Goal: Task Accomplishment & Management: Manage account settings

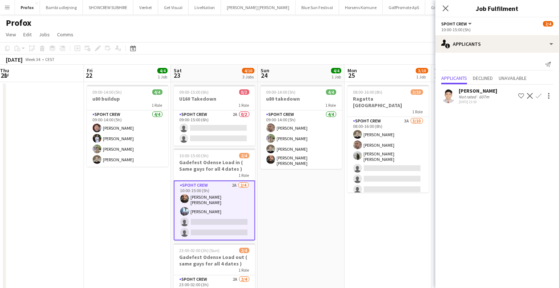
scroll to position [66, 0]
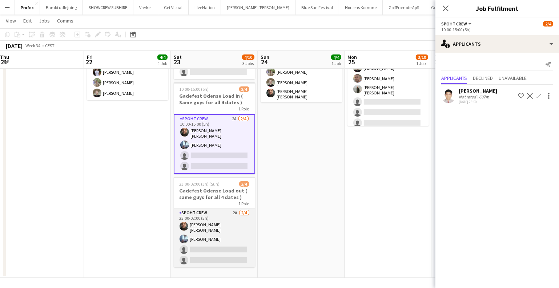
click at [241, 237] on app-card-role "Spoht Crew 2A [DATE] 23:00-02:00 (3h) [PERSON_NAME] [PERSON_NAME] Irom single-n…" at bounding box center [214, 238] width 81 height 58
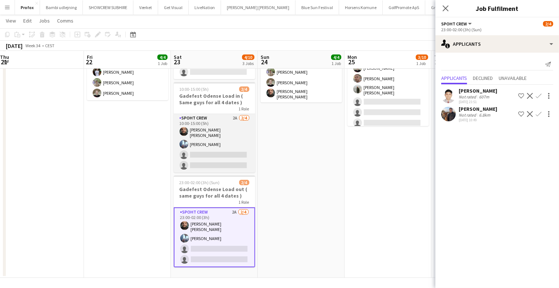
click at [199, 159] on app-card-role "Spoht Crew 2A [DATE] 10:00-15:00 (5h) [PERSON_NAME] [PERSON_NAME] Irom single-n…" at bounding box center [214, 143] width 81 height 58
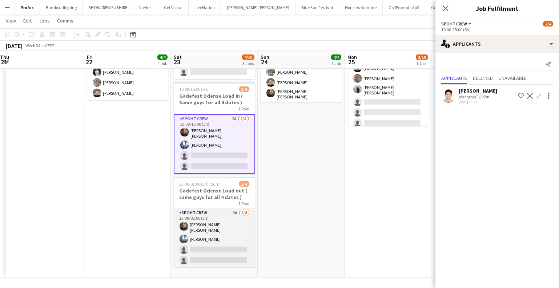
click at [209, 224] on app-card-role "Spoht Crew 2A [DATE] 23:00-02:00 (3h) [PERSON_NAME] [PERSON_NAME] Irom single-n…" at bounding box center [214, 238] width 81 height 58
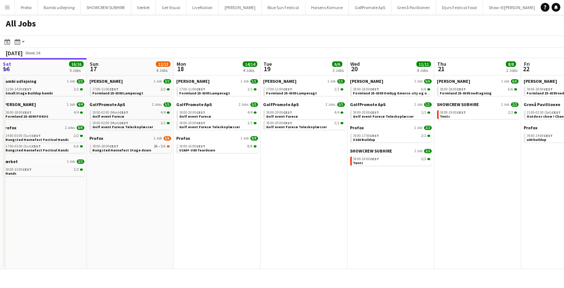
scroll to position [0, 324]
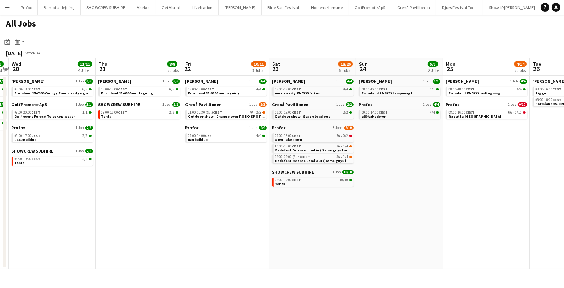
click at [332, 189] on app-all-jobs "All Jobs Date picker AUG 2025 AUG 2025 Monday M Tuesday T Wednesday W Thursday …" at bounding box center [282, 142] width 564 height 255
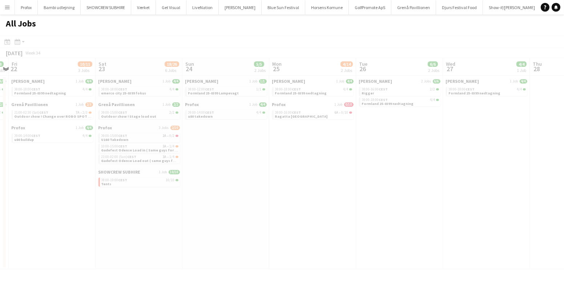
scroll to position [0, 174]
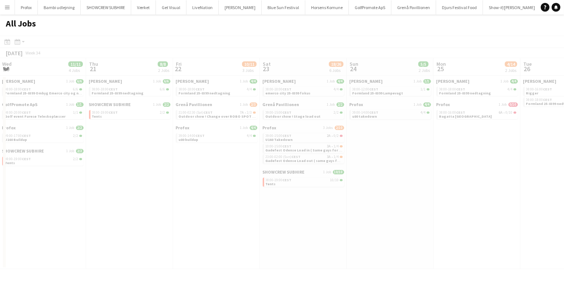
click at [328, 189] on div at bounding box center [282, 163] width 564 height 255
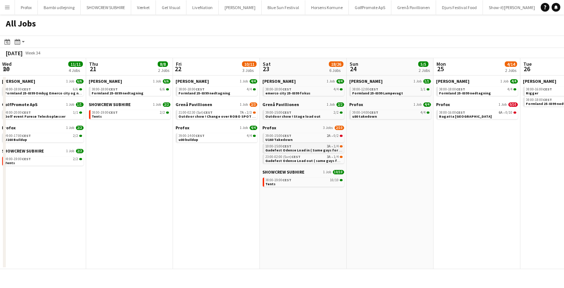
click at [331, 145] on div "10:00-15:00 CEST 3A • 1/4" at bounding box center [303, 147] width 77 height 4
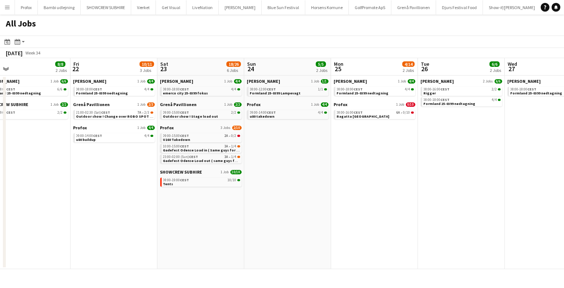
scroll to position [0, 301]
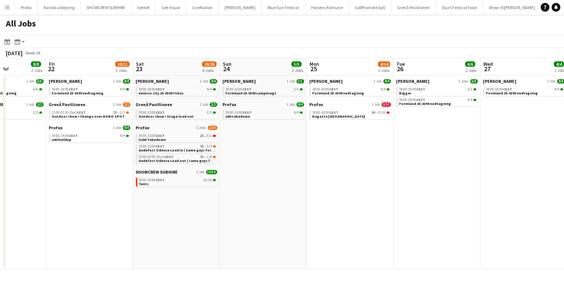
drag, startPoint x: 407, startPoint y: 132, endPoint x: 281, endPoint y: 132, distance: 126.4
click at [281, 132] on app-calendar-viewport "Mon 18 14/14 4 Jobs Tue 19 6/6 3 Jobs Wed 20 11/11 4 Jobs Thu 21 8/8 2 Jobs Fri…" at bounding box center [282, 163] width 564 height 211
click at [376, 118] on app-brief-job-card "08:00-16:00 CEST 6A • 0/10 Ragatta Aalborg" at bounding box center [349, 114] width 81 height 9
click at [374, 116] on link "08:00-16:00 CEST 6A • 0/10 Ragatta Aalborg" at bounding box center [350, 114] width 77 height 8
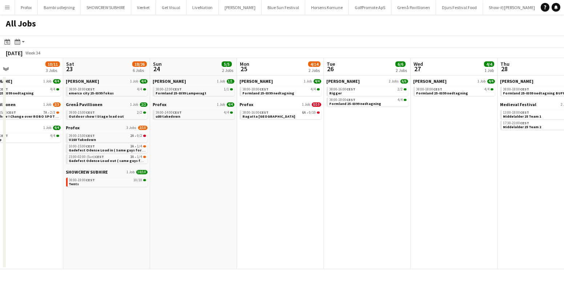
drag, startPoint x: 384, startPoint y: 165, endPoint x: 227, endPoint y: 196, distance: 160.3
click at [227, 196] on app-calendar-viewport "Tue 19 6/6 3 Jobs Wed 20 11/11 4 Jobs Thu 21 8/8 2 Jobs Fri 22 10/11 3 Jobs Sat…" at bounding box center [282, 163] width 564 height 211
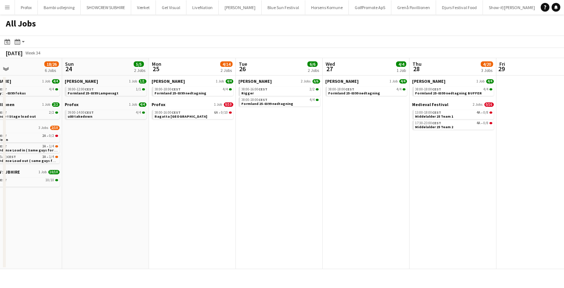
scroll to position [0, 178]
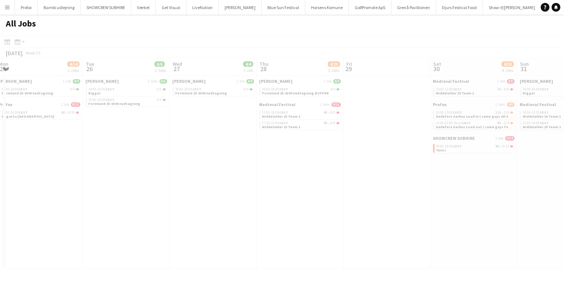
drag, startPoint x: 471, startPoint y: 187, endPoint x: 202, endPoint y: 191, distance: 268.4
click at [202, 191] on app-all-jobs "All Jobs Date picker AUG 2025 AUG 2025 Monday M Tuesday T Wednesday W Thursday …" at bounding box center [282, 142] width 564 height 255
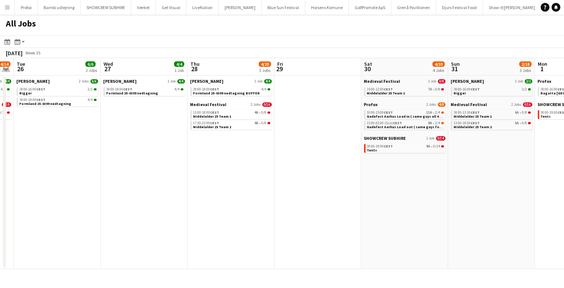
scroll to position [0, 306]
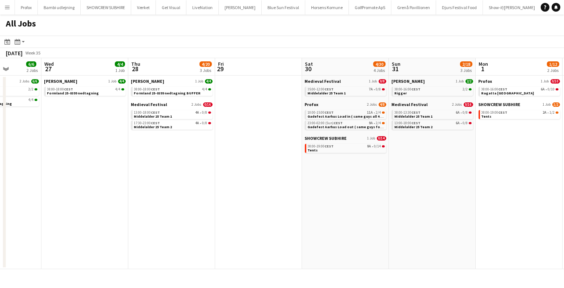
drag, startPoint x: 447, startPoint y: 190, endPoint x: 318, endPoint y: 188, distance: 128.6
click at [318, 188] on app-calendar-viewport "Sat 23 18/26 6 Jobs Sun 24 5/5 2 Jobs Mon 25 4/14 2 Jobs Tue 26 6/6 2 Jobs Wed …" at bounding box center [282, 163] width 564 height 211
click at [368, 116] on span "Gadefest Aarhus Load in ( same guys all 4 dates )" at bounding box center [349, 116] width 85 height 5
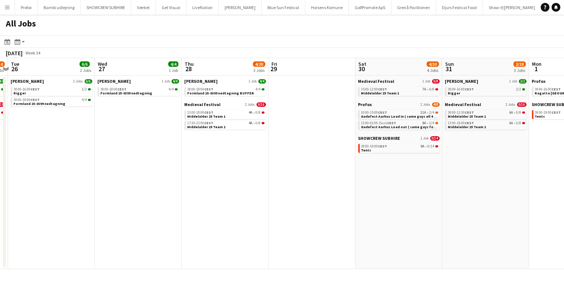
drag, startPoint x: 177, startPoint y: 150, endPoint x: 425, endPoint y: 163, distance: 248.0
click at [423, 163] on app-calendar-viewport "Sat 23 18/26 6 Jobs Sun 24 5/5 2 Jobs Mon 25 4/14 2 Jobs Tue 26 6/6 2 Jobs Wed …" at bounding box center [282, 163] width 564 height 211
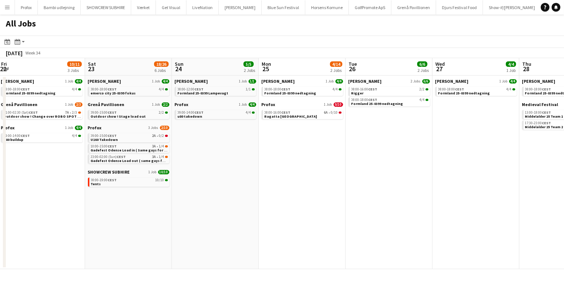
drag, startPoint x: 264, startPoint y: 159, endPoint x: 380, endPoint y: 169, distance: 117.0
click at [380, 169] on app-calendar-viewport "Wed 20 11/11 4 Jobs Thu 21 8/8 2 Jobs Fri 22 10/11 3 Jobs Sat 23 18/26 6 Jobs S…" at bounding box center [282, 163] width 564 height 211
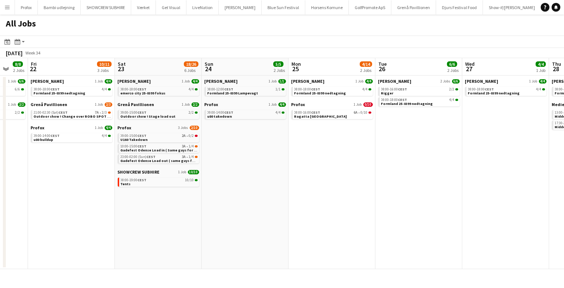
scroll to position [0, 196]
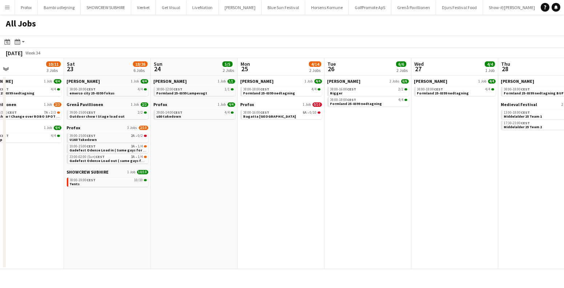
drag, startPoint x: 320, startPoint y: 172, endPoint x: 326, endPoint y: 172, distance: 6.5
click at [326, 172] on app-calendar-viewport "Wed 20 11/11 4 Jobs Thu 21 8/8 2 Jobs Fri 22 10/11 3 Jobs Sat 23 18/26 6 Jobs S…" at bounding box center [282, 163] width 564 height 211
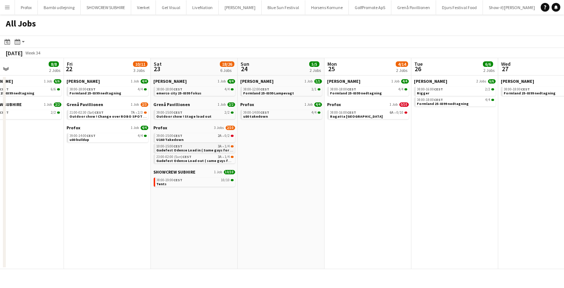
click at [209, 146] on div "10:00-15:00 CEST 3A • 1/4" at bounding box center [195, 147] width 77 height 4
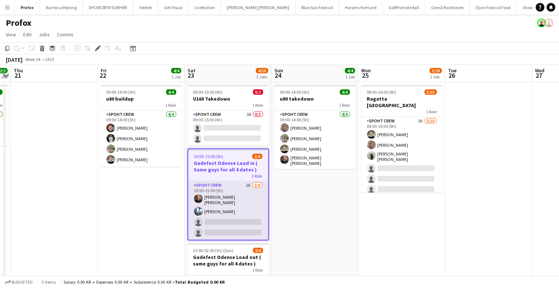
click at [232, 201] on app-card-role "Spoht Crew 2A [DATE] 10:00-15:00 (5h) [PERSON_NAME] [PERSON_NAME] Irom single-n…" at bounding box center [228, 210] width 80 height 58
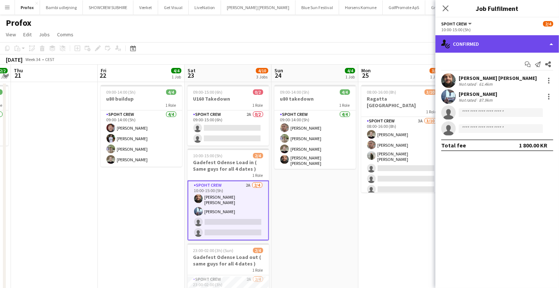
click at [488, 41] on div "single-neutral-actions-check-2 Confirmed" at bounding box center [496, 43] width 123 height 17
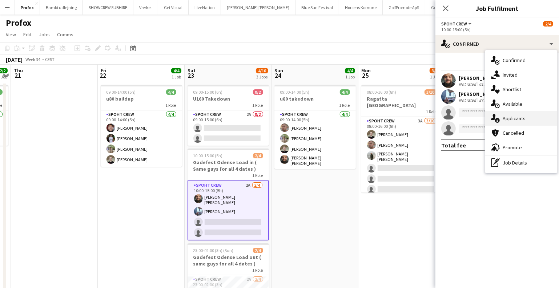
click at [506, 115] on div "single-neutral-actions-information Applicants" at bounding box center [521, 118] width 72 height 15
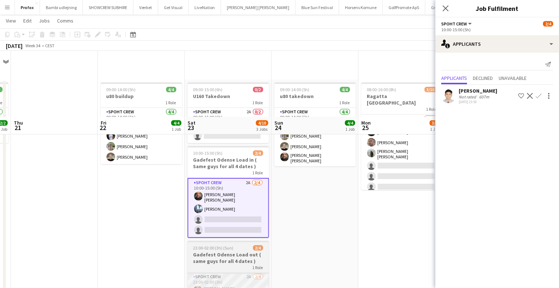
scroll to position [68, 0]
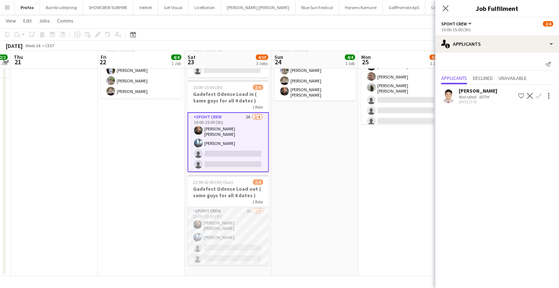
click at [233, 220] on app-card-role "Spoht Crew 2A [DATE] 23:00-02:00 (3h) [PERSON_NAME] [PERSON_NAME] Irom single-n…" at bounding box center [227, 236] width 81 height 58
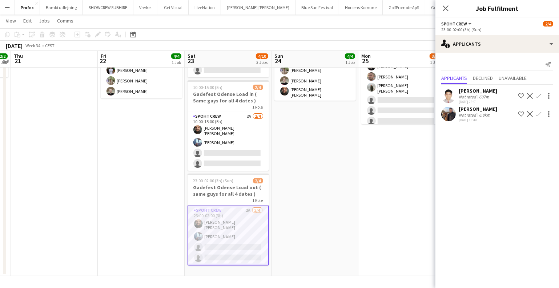
scroll to position [1, 0]
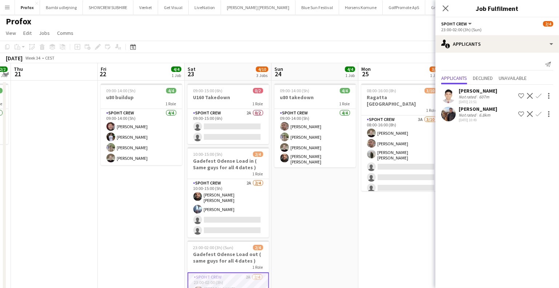
click at [320, 188] on app-date-cell "09:00-14:00 (5h) 4/4 u80 takedown 1 Role Spoht Crew 4/4 09:00-14:00 (5h) Tomas …" at bounding box center [314, 212] width 87 height 262
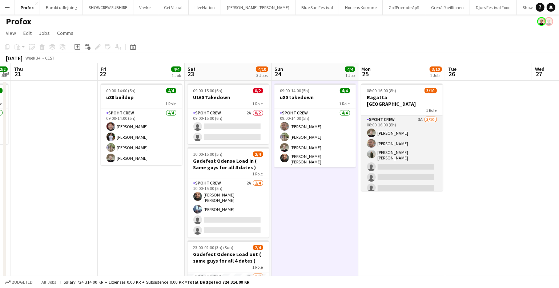
click at [394, 167] on app-card-role "Spoht Crew 3A 3/10 08:00-16:00 (8h) Nicolai Schmidt Tomas Ambarcumianas Negru L…" at bounding box center [401, 176] width 81 height 122
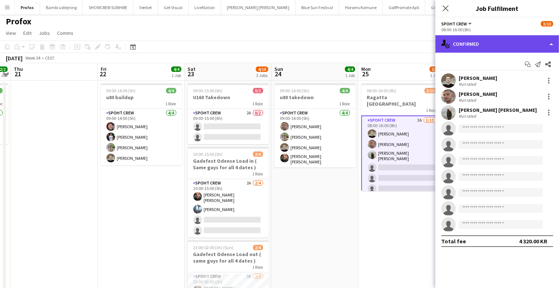
click at [484, 48] on div "single-neutral-actions-check-2 Confirmed" at bounding box center [496, 43] width 123 height 17
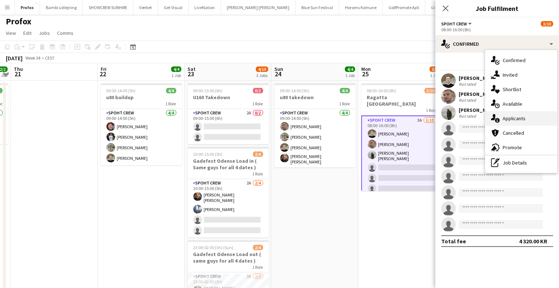
click at [508, 119] on div "single-neutral-actions-information Applicants" at bounding box center [521, 118] width 72 height 15
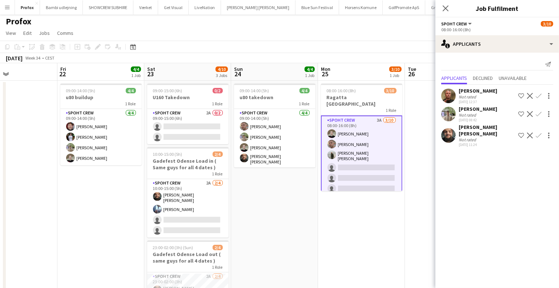
scroll to position [0, 324]
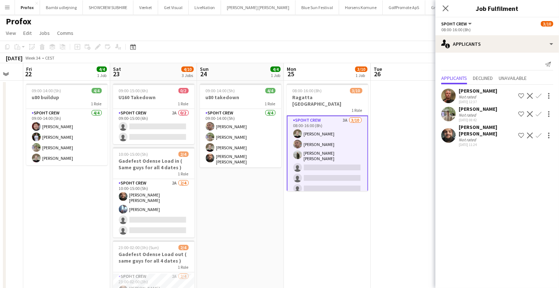
drag, startPoint x: 352, startPoint y: 198, endPoint x: 287, endPoint y: 198, distance: 65.0
click at [287, 198] on app-calendar-viewport "Mon 18 8/8 1 Job Tue 19 Wed 20 2/2 1 Job Thu 21 Fri 22 4/4 1 Job Sat 23 4/10 3 …" at bounding box center [279, 203] width 559 height 280
click at [536, 94] on button "Confirm" at bounding box center [538, 96] width 9 height 9
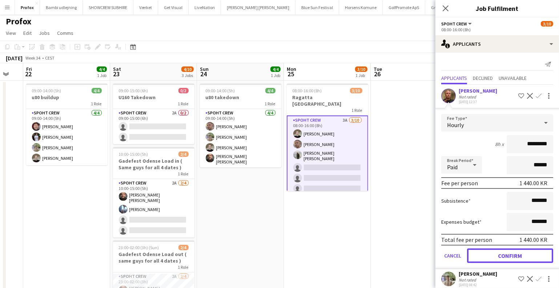
click at [505, 250] on button "Confirm" at bounding box center [510, 255] width 86 height 15
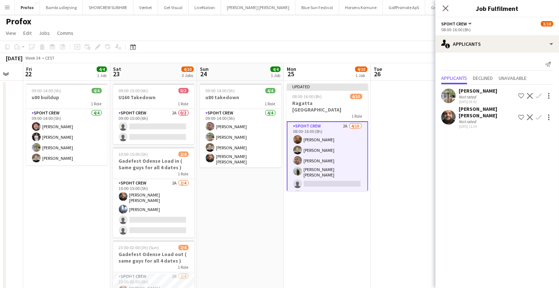
click at [540, 96] on app-icon "Confirm" at bounding box center [538, 96] width 6 height 6
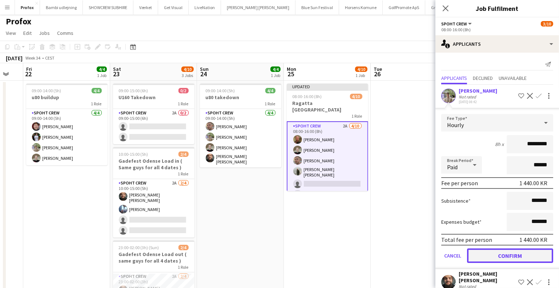
click at [516, 256] on button "Confirm" at bounding box center [510, 255] width 86 height 15
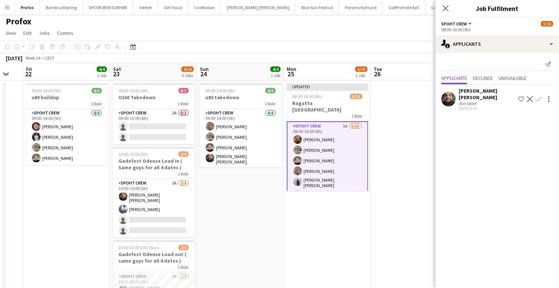
click at [539, 96] on app-icon "Confirm" at bounding box center [538, 99] width 6 height 6
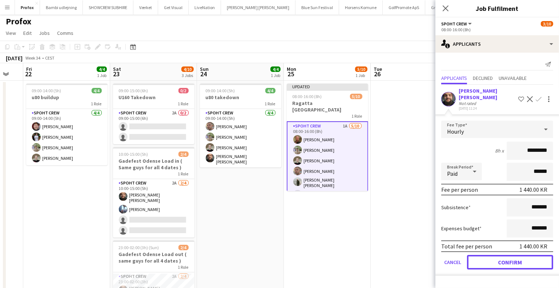
click at [519, 255] on button "Confirm" at bounding box center [510, 262] width 86 height 15
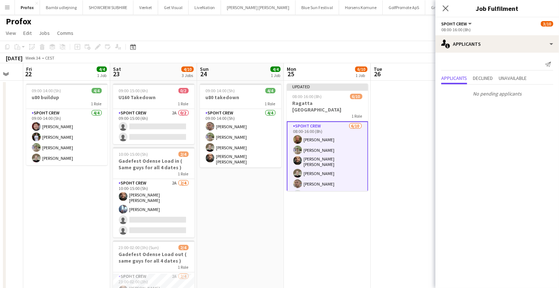
click at [402, 187] on app-date-cell at bounding box center [413, 212] width 87 height 262
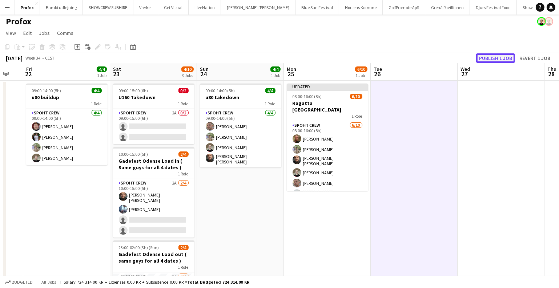
click at [484, 60] on button "Publish 1 job" at bounding box center [495, 57] width 39 height 9
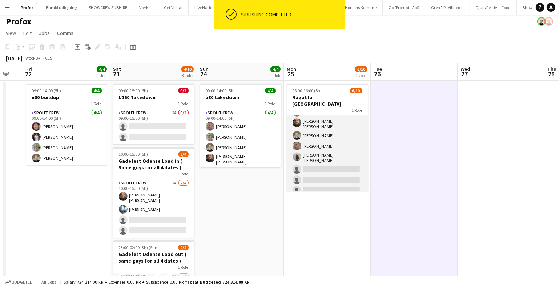
scroll to position [37, 0]
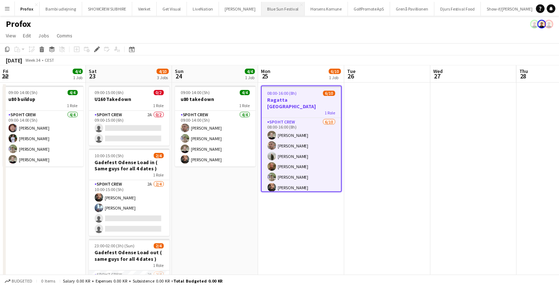
scroll to position [0, 249]
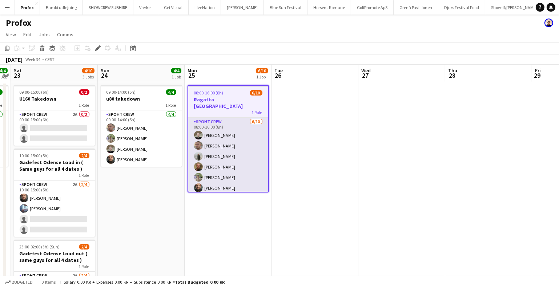
click at [239, 164] on app-card-role "Spoht Crew 6/10 08:00-16:00 (8h) Nicolai Schmidt Tomas Ambarcumianas Negru Livi…" at bounding box center [228, 177] width 80 height 119
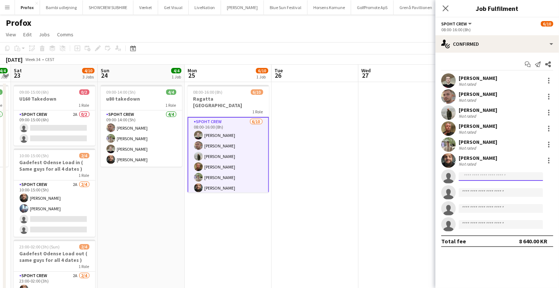
click at [475, 176] on input at bounding box center [500, 176] width 84 height 9
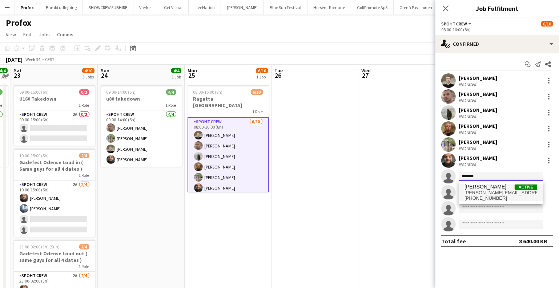
type input "*******"
click at [478, 190] on span "armando.nikol@yahoo.com" at bounding box center [500, 193] width 73 height 6
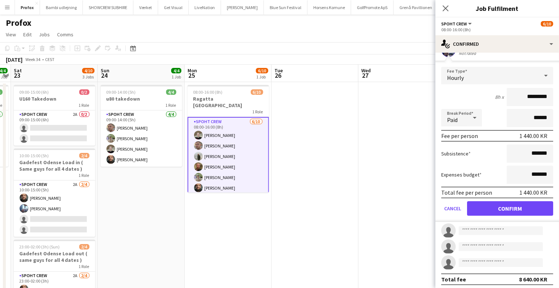
scroll to position [129, 0]
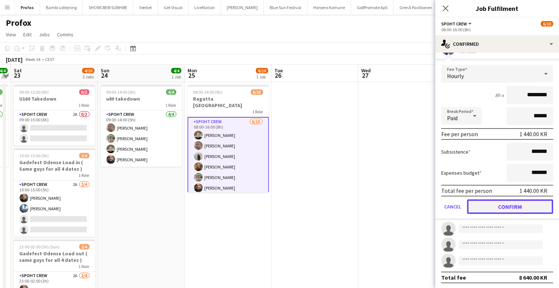
click at [492, 208] on button "Confirm" at bounding box center [510, 206] width 86 height 15
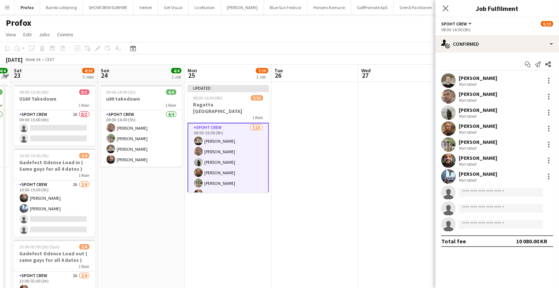
click at [360, 207] on app-date-cell at bounding box center [401, 213] width 87 height 262
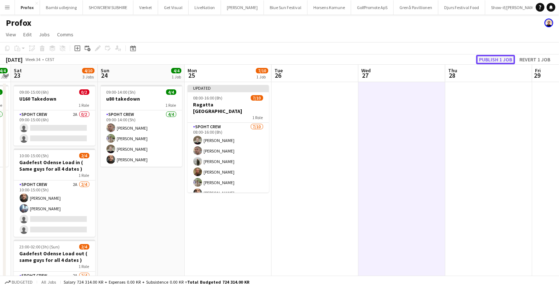
click at [489, 59] on button "Publish 1 job" at bounding box center [495, 59] width 39 height 9
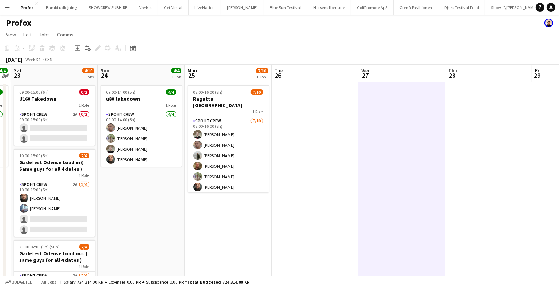
click at [9, 7] on app-icon "Menu" at bounding box center [7, 7] width 6 height 6
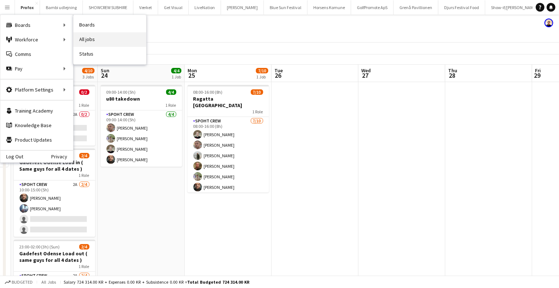
click at [89, 34] on link "All jobs" at bounding box center [109, 39] width 73 height 15
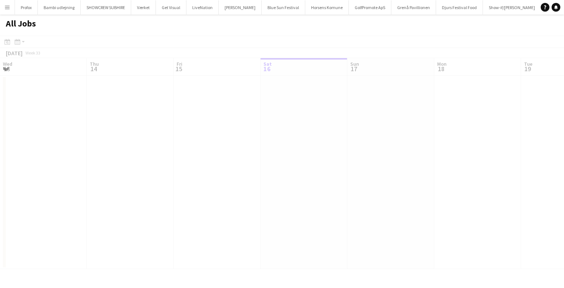
scroll to position [0, 174]
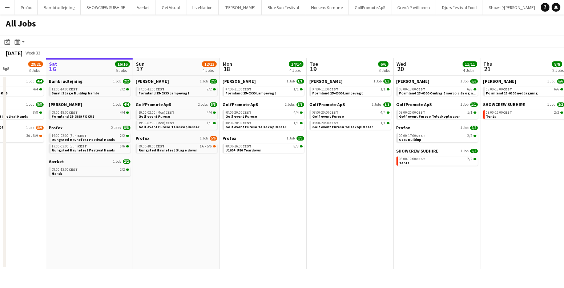
drag, startPoint x: 276, startPoint y: 182, endPoint x: 326, endPoint y: 184, distance: 49.8
click at [326, 184] on app-calendar-viewport "Wed 13 13/13 2 Jobs Thu 14 19/19 4 Jobs Fri 15 20/21 3 Jobs Sat 16 16/16 5 Jobs…" at bounding box center [282, 163] width 564 height 211
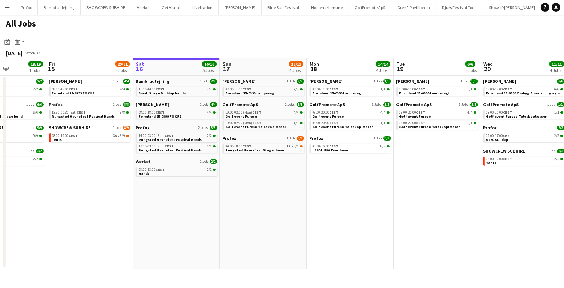
scroll to position [0, 210]
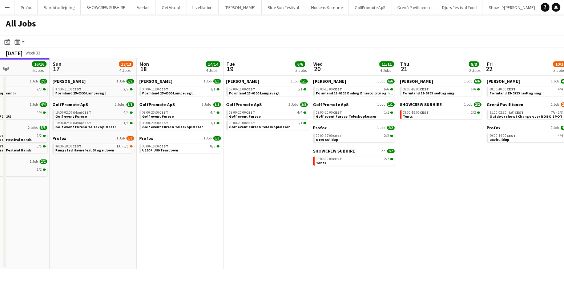
scroll to position [0, 251]
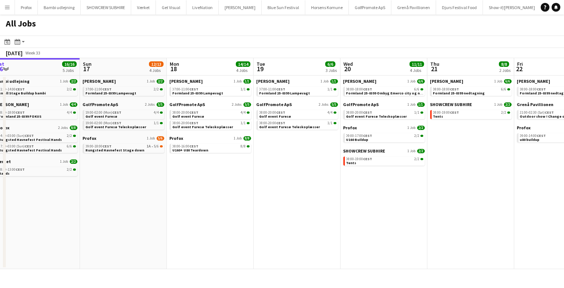
drag, startPoint x: 378, startPoint y: 179, endPoint x: 214, endPoint y: 195, distance: 164.2
click at [214, 195] on app-calendar-viewport "Wed 13 13/13 2 Jobs Thu 14 19/19 4 Jobs Fri 15 20/21 3 Jobs Sat 16 16/16 5 Jobs…" at bounding box center [282, 163] width 564 height 211
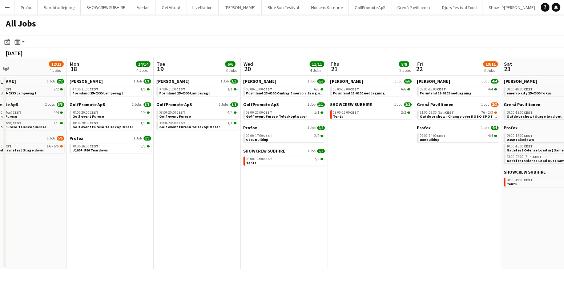
scroll to position [0, 297]
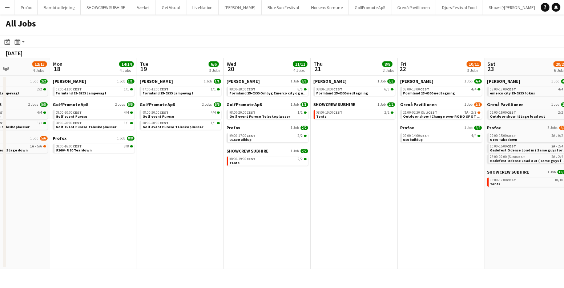
drag, startPoint x: 429, startPoint y: 168, endPoint x: 345, endPoint y: 173, distance: 84.0
click at [345, 173] on app-calendar-viewport "Thu 14 19/19 4 Jobs Fri 15 20/21 3 Jobs Sat 16 16/16 5 Jobs Sun 17 12/13 4 Jobs…" at bounding box center [282, 163] width 564 height 211
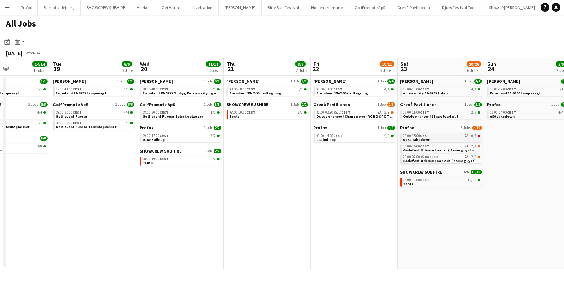
click at [452, 138] on link "09:00-15:00 CEST 2A • 0/2 U160 Takedown" at bounding box center [441, 137] width 77 height 8
click at [434, 184] on link "08:00-19:00 CEST 10/10 Tents" at bounding box center [441, 182] width 77 height 8
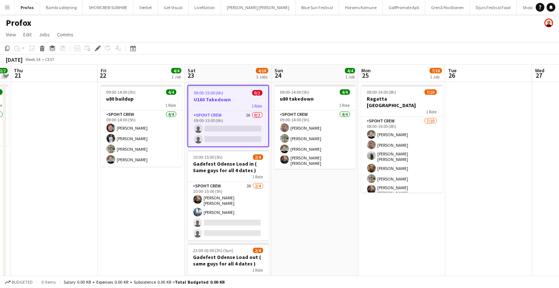
click at [231, 94] on div "09:00-15:00 (6h) 0/2" at bounding box center [228, 92] width 80 height 5
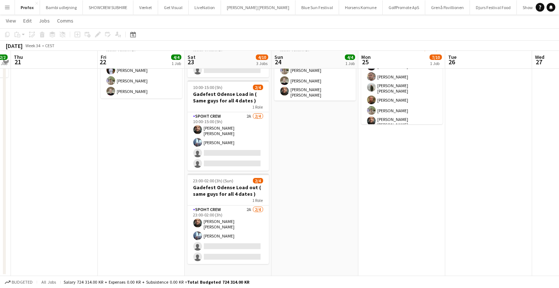
scroll to position [68, 0]
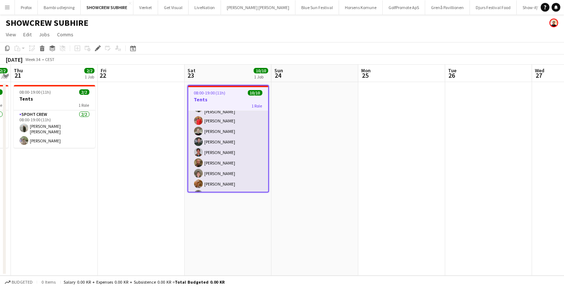
scroll to position [38, 0]
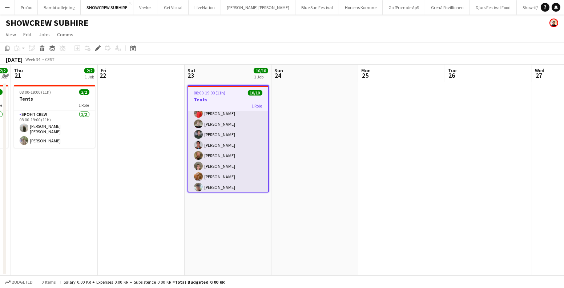
click at [252, 145] on app-card-role "Spoht Crew [DATE] 08:00-19:00 (11h) [PERSON_NAME] [PERSON_NAME] [PERSON_NAME] […" at bounding box center [228, 134] width 80 height 122
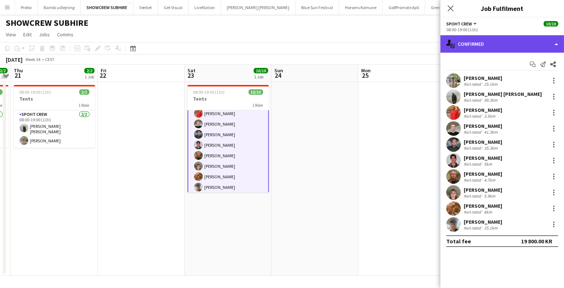
click at [488, 45] on div "single-neutral-actions-check-2 Confirmed" at bounding box center [501, 43] width 123 height 17
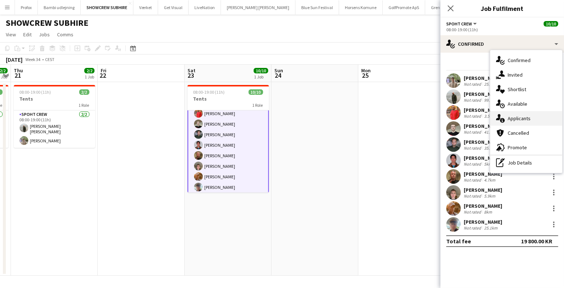
click at [512, 118] on div "single-neutral-actions-information Applicants" at bounding box center [526, 118] width 72 height 15
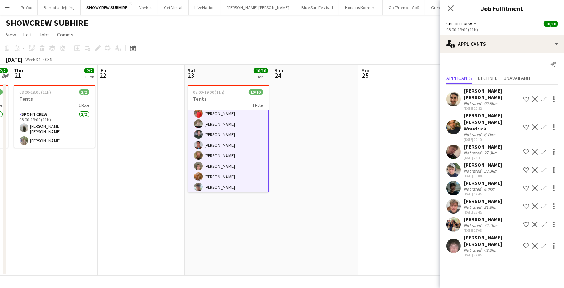
click at [454, 217] on app-user-avatar at bounding box center [453, 224] width 15 height 15
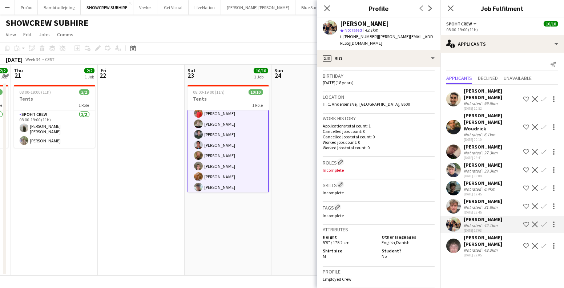
click at [168, 227] on app-date-cell at bounding box center [141, 179] width 87 height 194
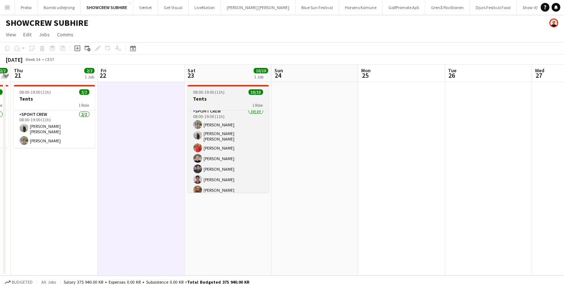
scroll to position [0, 0]
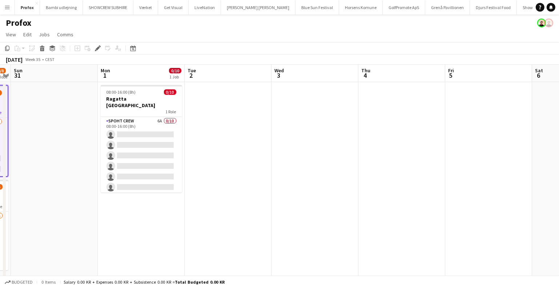
drag, startPoint x: 516, startPoint y: 174, endPoint x: 198, endPoint y: 186, distance: 318.7
click at [198, 186] on app-calendar-viewport "Thu 28 Fri 29 Sat 30 4/8 2 Jobs Sun 31 Mon 1 0/10 1 Job Tue 2 Wed 3 Thu 4 Fri 5…" at bounding box center [279, 205] width 559 height 280
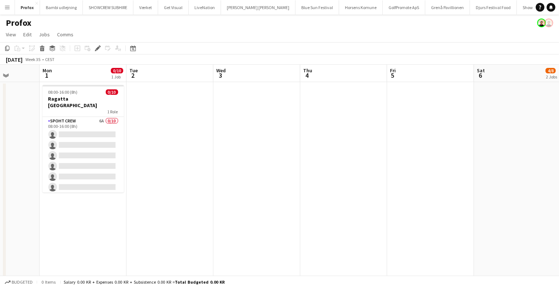
drag, startPoint x: 412, startPoint y: 183, endPoint x: 150, endPoint y: 196, distance: 262.2
click at [150, 196] on app-calendar-viewport "Thu 28 Fri 29 Sat 30 4/8 2 Jobs Sun 31 Mon 1 0/10 1 Job Tue 2 Wed 3 Thu 4 Fri 5…" at bounding box center [279, 205] width 559 height 280
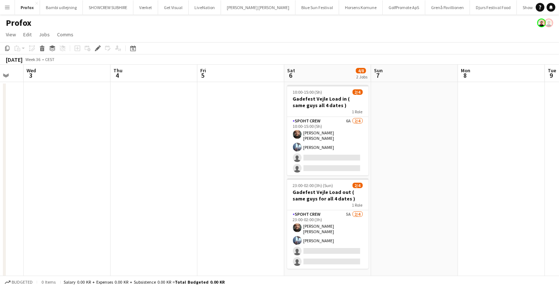
drag, startPoint x: 382, startPoint y: 188, endPoint x: 344, endPoint y: 188, distance: 38.5
click at [344, 188] on app-calendar-viewport "Sun 31 Mon 1 0/10 1 Job Tue 2 Wed 3 Thu 4 Fri 5 Sat 6 4/8 2 Jobs Sun 7 Mon 8 Tu…" at bounding box center [279, 205] width 559 height 280
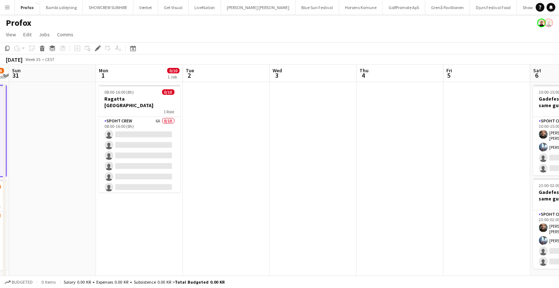
drag, startPoint x: 236, startPoint y: 115, endPoint x: 442, endPoint y: 124, distance: 205.8
click at [446, 124] on app-calendar-viewport "Fri 29 Sat 30 4/8 2 Jobs Sun 31 Mon 1 0/10 1 Job Tue 2 Wed 3 Thu 4 Fri 5 Sat 6 …" at bounding box center [279, 205] width 559 height 280
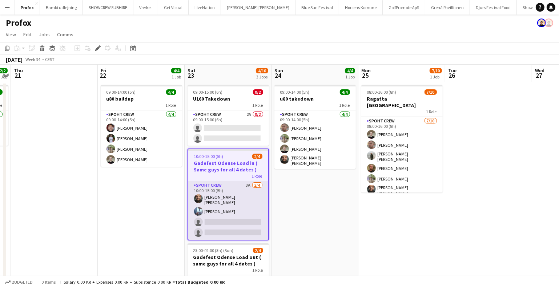
click at [242, 216] on app-card-role "Spoht Crew 3A [DATE] 10:00-15:00 (5h) [PERSON_NAME] [PERSON_NAME] Irom single-n…" at bounding box center [228, 210] width 80 height 58
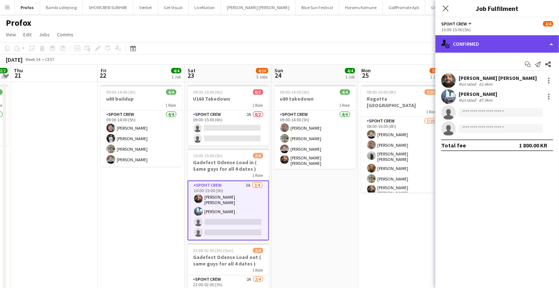
click at [524, 45] on div "single-neutral-actions-check-2 Confirmed" at bounding box center [496, 43] width 123 height 17
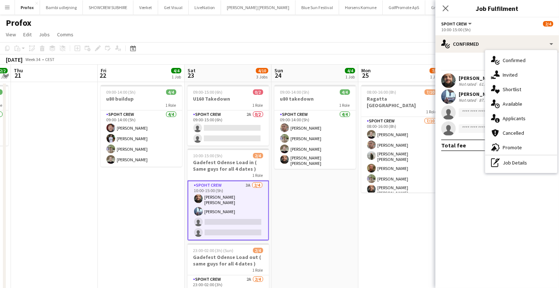
click at [512, 116] on div "single-neutral-actions-information Applicants" at bounding box center [521, 118] width 72 height 15
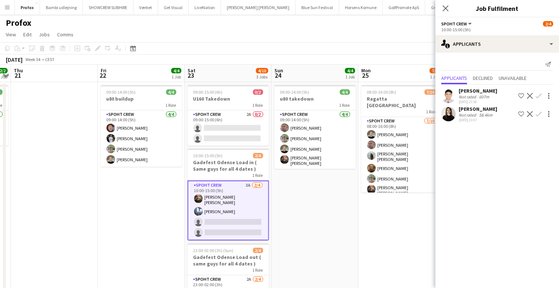
click at [539, 116] on app-icon "Confirm" at bounding box center [538, 114] width 6 height 6
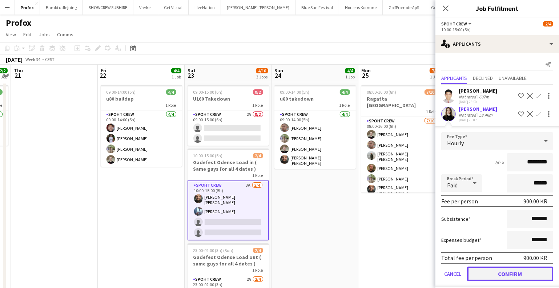
click at [514, 269] on button "Confirm" at bounding box center [510, 274] width 86 height 15
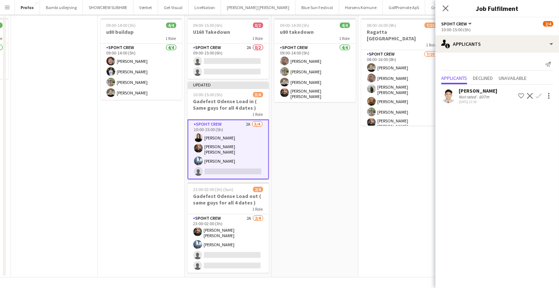
scroll to position [68, 0]
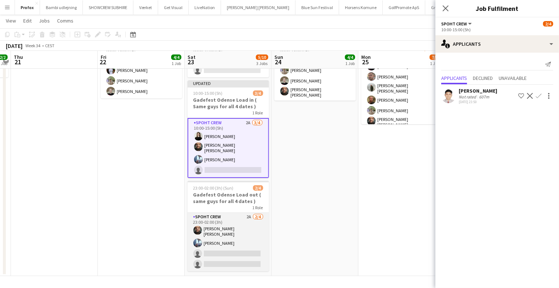
click at [261, 231] on app-card-role "Spoht Crew 2A [DATE] 23:00-02:00 (3h) [PERSON_NAME] [PERSON_NAME] Irom single-n…" at bounding box center [227, 242] width 81 height 58
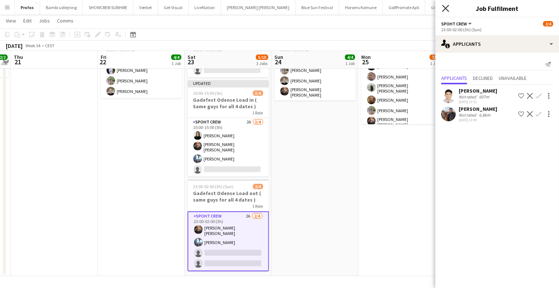
click at [446, 11] on icon "Close pop-in" at bounding box center [445, 8] width 7 height 7
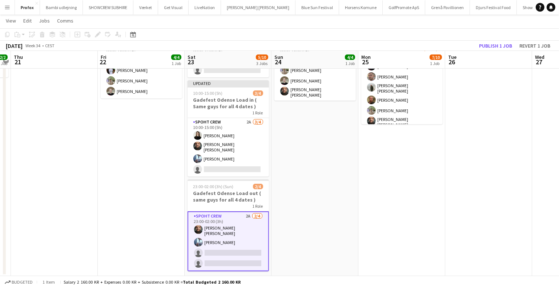
click at [235, 245] on app-card-role "Spoht Crew 2A [DATE] 23:00-02:00 (3h) [PERSON_NAME] [PERSON_NAME] Irom single-n…" at bounding box center [227, 241] width 81 height 60
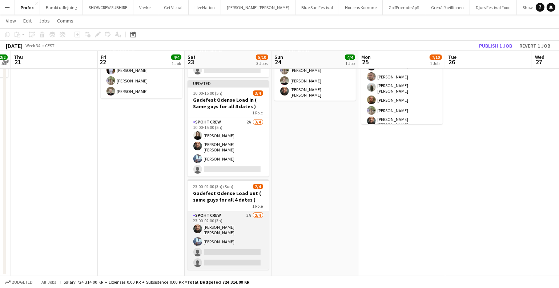
click at [247, 256] on app-card-role "Spoht Crew 3A [DATE] 23:00-02:00 (3h) [PERSON_NAME] [PERSON_NAME] Irom single-n…" at bounding box center [227, 240] width 81 height 58
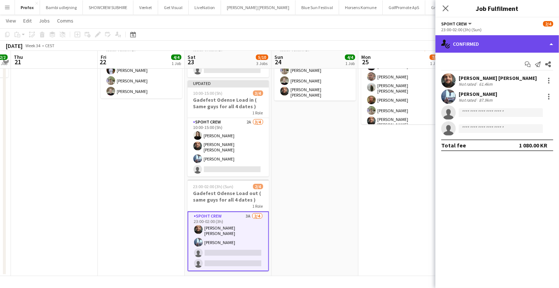
click at [489, 44] on div "single-neutral-actions-check-2 Confirmed" at bounding box center [496, 43] width 123 height 17
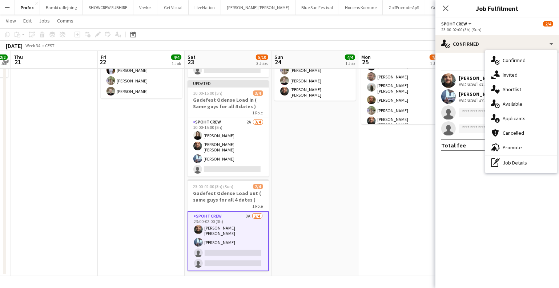
click at [510, 115] on div "single-neutral-actions-information Applicants" at bounding box center [521, 118] width 72 height 15
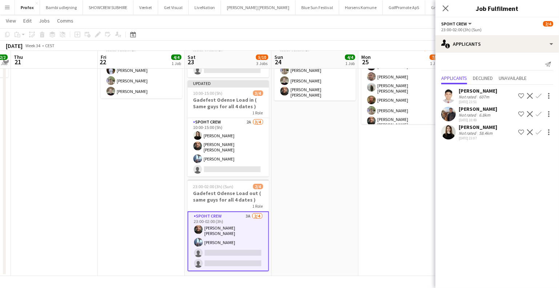
click at [539, 131] on app-icon "Confirm" at bounding box center [538, 132] width 6 height 6
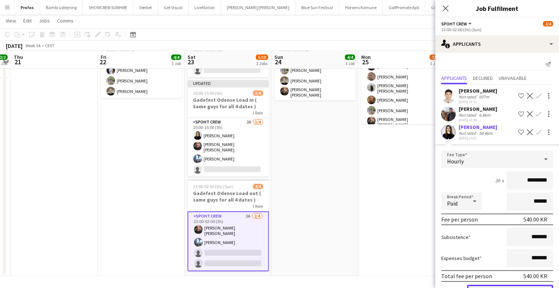
click at [491, 285] on button "Confirm" at bounding box center [510, 292] width 86 height 15
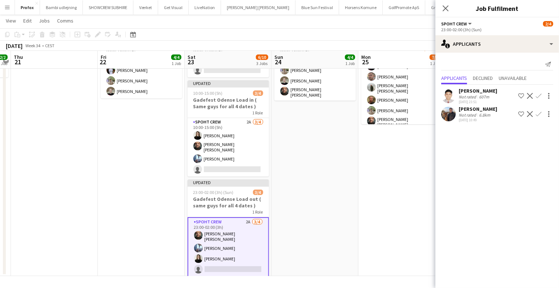
click at [378, 182] on app-date-cell "08:00-16:00 (8h) 7/10 Ragatta Aalborg 1 Role Spoht Crew [DATE] 08:00-16:00 (8h)…" at bounding box center [401, 145] width 87 height 262
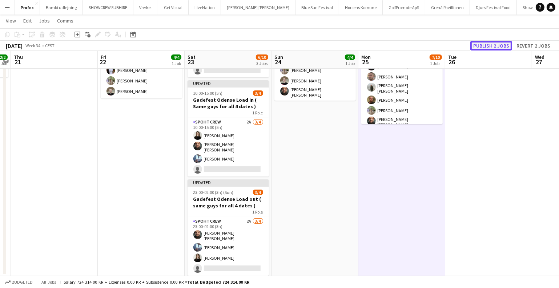
click at [488, 43] on button "Publish 2 jobs" at bounding box center [491, 45] width 42 height 9
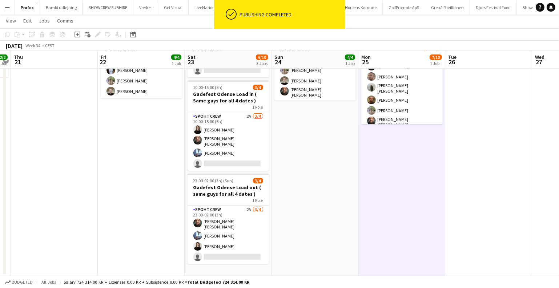
scroll to position [0, 249]
click at [320, 167] on app-date-cell "09:00-14:00 (5h) 4/4 u80 takedown 1 Role Spoht Crew [DATE] 09:00-14:00 (5h) [PE…" at bounding box center [315, 145] width 87 height 262
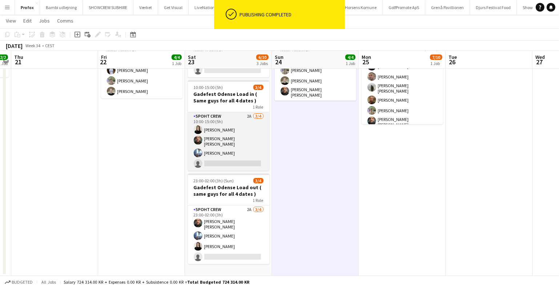
click at [237, 140] on app-card-role "Spoht Crew 2A [DATE] 10:00-15:00 (5h) Ekaterina Maletina [PERSON_NAME] [PERSON_…" at bounding box center [228, 141] width 81 height 58
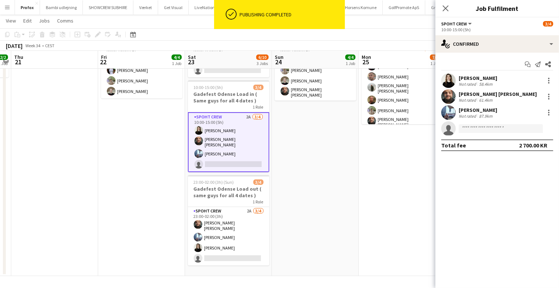
click at [492, 94] on div "[PERSON_NAME] [PERSON_NAME]" at bounding box center [497, 94] width 78 height 7
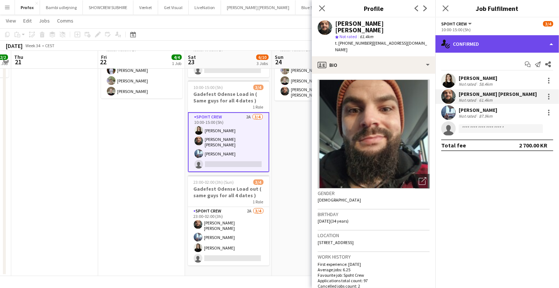
click at [494, 38] on div "single-neutral-actions-check-2 Confirmed" at bounding box center [496, 43] width 123 height 17
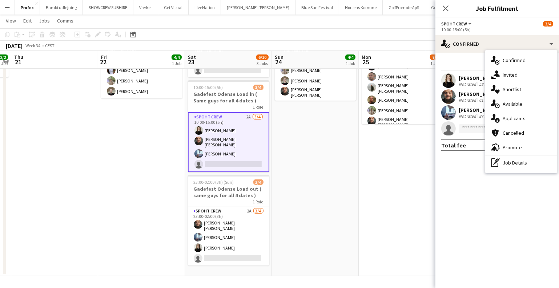
click at [511, 115] on div "single-neutral-actions-information Applicants" at bounding box center [521, 118] width 72 height 15
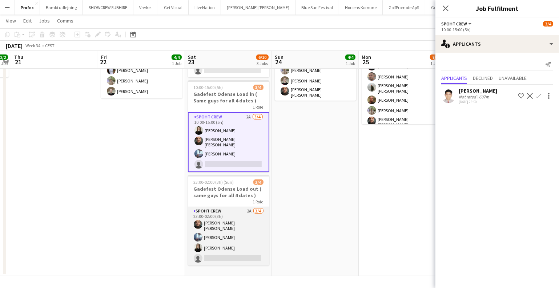
click at [244, 216] on app-card-role "Spoht Crew 2A [DATE] 23:00-02:00 (3h) [PERSON_NAME] [PERSON_NAME] Irom Ekaterin…" at bounding box center [228, 236] width 81 height 58
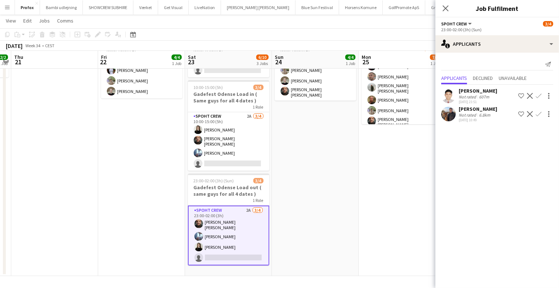
click at [332, 194] on app-date-cell "09:00-14:00 (5h) 4/4 u80 takedown 1 Role Spoht Crew [DATE] 09:00-14:00 (5h) [PE…" at bounding box center [315, 145] width 87 height 262
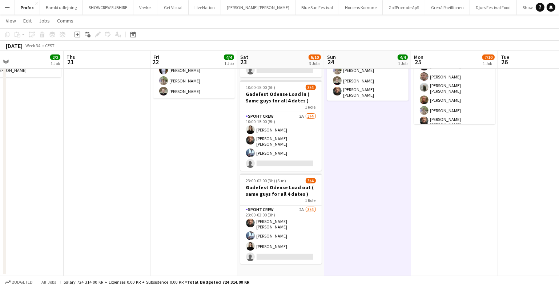
scroll to position [0, 164]
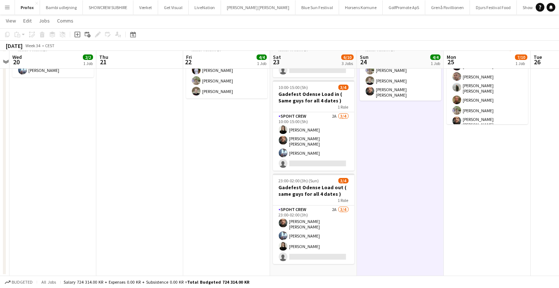
drag, startPoint x: 332, startPoint y: 194, endPoint x: 417, endPoint y: 199, distance: 85.1
click at [417, 199] on app-calendar-viewport "Mon 18 8/8 1 Job Tue 19 Wed 20 2/2 1 Job Thu 21 Fri 22 4/4 1 Job Sat 23 6/10 3 …" at bounding box center [279, 118] width 559 height 315
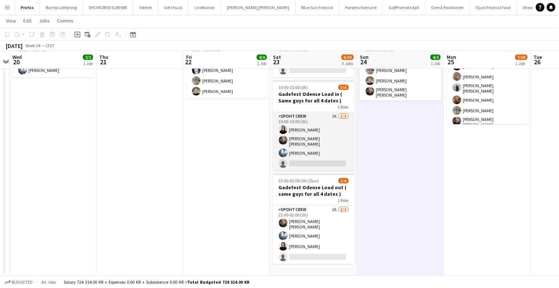
click at [307, 127] on app-card-role "Spoht Crew 2A [DATE] 10:00-15:00 (5h) Ekaterina Maletina [PERSON_NAME] [PERSON_…" at bounding box center [313, 141] width 81 height 58
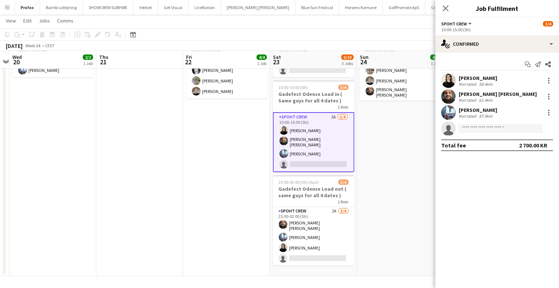
click at [467, 79] on div "[PERSON_NAME]" at bounding box center [477, 78] width 38 height 7
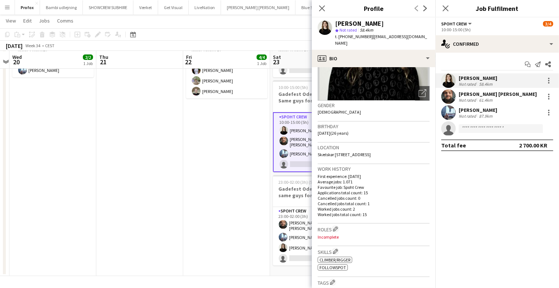
scroll to position [132, 0]
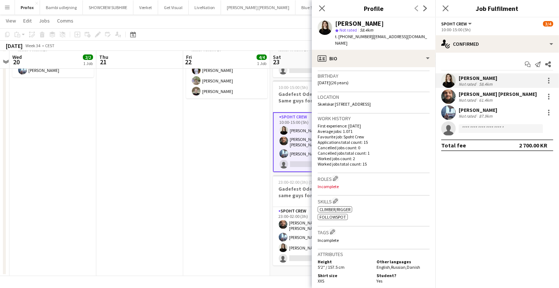
drag, startPoint x: 365, startPoint y: 155, endPoint x: 355, endPoint y: 156, distance: 10.2
click at [355, 161] on p "Worked jobs total count: 15" at bounding box center [373, 163] width 112 height 5
click at [381, 160] on div "Work history First experience: [DATE] Average jobs: 1.071 Favourite job: Spoht …" at bounding box center [373, 144] width 112 height 60
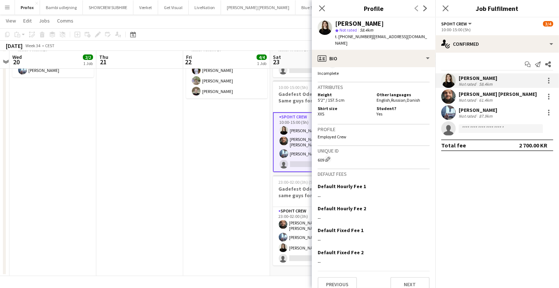
scroll to position [301, 0]
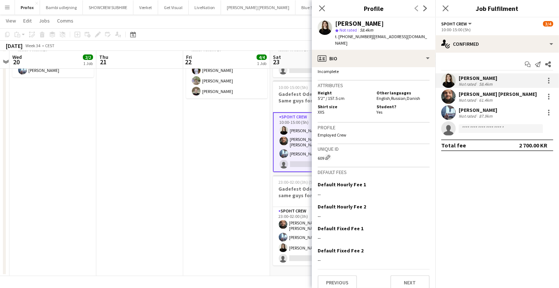
click at [165, 182] on app-date-cell at bounding box center [139, 145] width 87 height 262
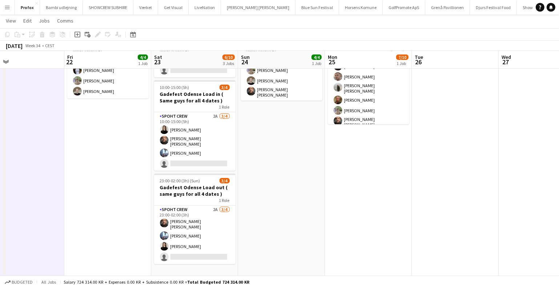
drag, startPoint x: 446, startPoint y: 175, endPoint x: 327, endPoint y: 186, distance: 120.0
click at [327, 186] on app-calendar-viewport "Mon 18 8/8 1 Job Tue 19 Wed 20 2/2 1 Job Thu 21 Fri 22 4/4 1 Job Sat 23 6/10 3 …" at bounding box center [279, 118] width 559 height 315
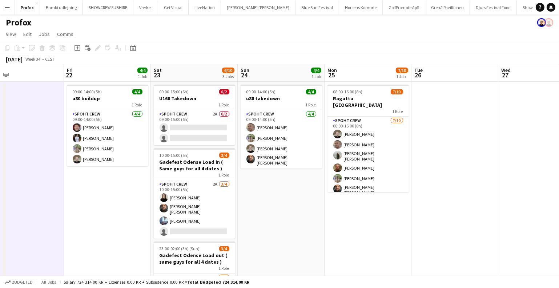
scroll to position [0, 0]
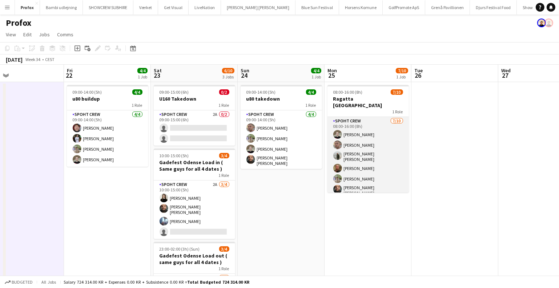
click at [375, 163] on app-card-role "Spoht Crew [DATE] 08:00-16:00 (8h) [PERSON_NAME] [PERSON_NAME] [PERSON_NAME] [P…" at bounding box center [367, 179] width 81 height 124
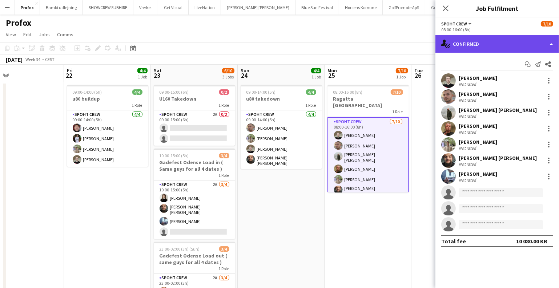
click at [507, 48] on div "single-neutral-actions-check-2 Confirmed" at bounding box center [496, 43] width 123 height 17
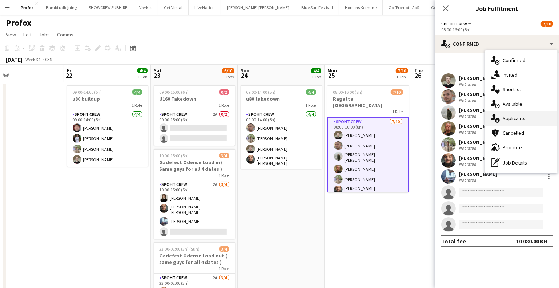
click at [522, 122] on div "single-neutral-actions-information Applicants" at bounding box center [521, 118] width 72 height 15
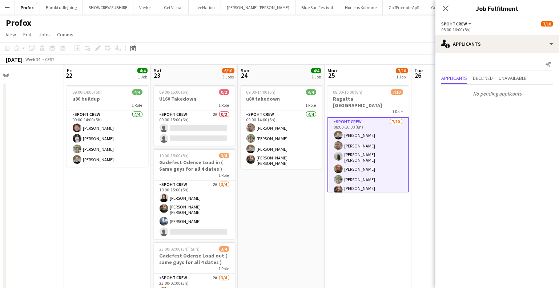
click at [302, 197] on app-date-cell "09:00-14:00 (5h) 4/4 u80 takedown 1 Role Spoht Crew [DATE] 09:00-14:00 (5h) [PE…" at bounding box center [281, 213] width 87 height 262
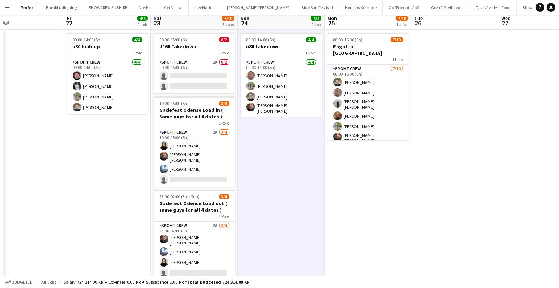
scroll to position [68, 0]
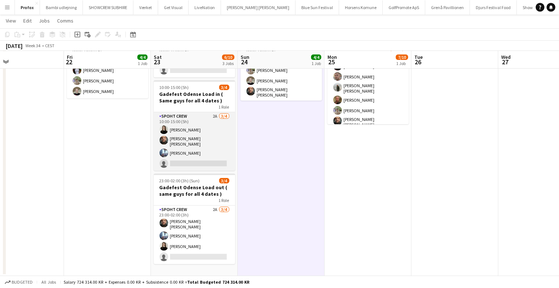
click at [212, 149] on app-card-role "Spoht Crew 2A [DATE] 10:00-15:00 (5h) Ekaterina Maletina [PERSON_NAME] [PERSON_…" at bounding box center [194, 141] width 81 height 58
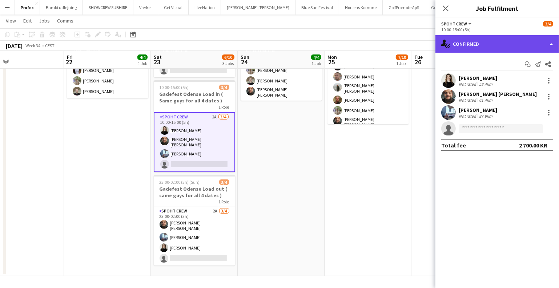
click at [510, 41] on div "single-neutral-actions-check-2 Confirmed" at bounding box center [496, 43] width 123 height 17
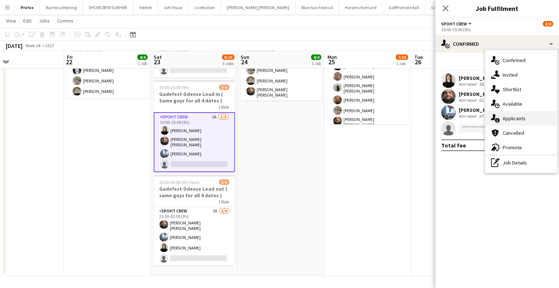
click at [516, 114] on div "single-neutral-actions-information Applicants" at bounding box center [521, 118] width 72 height 15
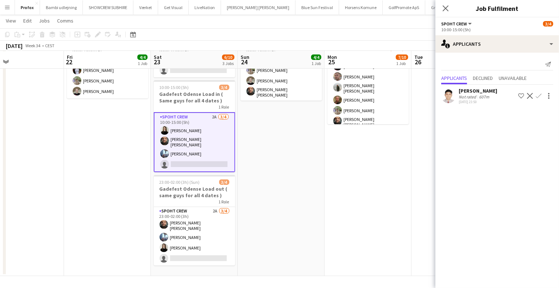
click at [343, 161] on app-date-cell "08:00-16:00 (8h) 7/10 Ragatta Aalborg 1 Role Spoht Crew [DATE] 08:00-16:00 (8h)…" at bounding box center [367, 145] width 87 height 262
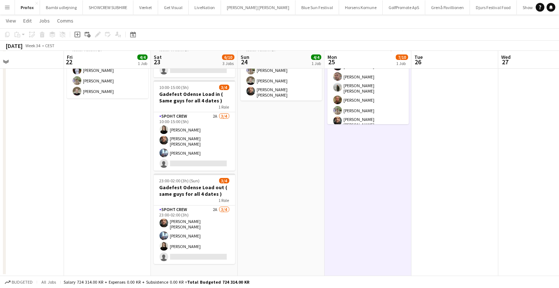
click at [6, 8] on app-icon "Menu" at bounding box center [7, 7] width 6 height 6
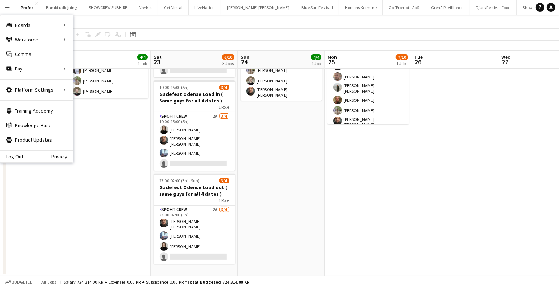
drag, startPoint x: 183, startPoint y: 151, endPoint x: 378, endPoint y: 162, distance: 195.3
click at [183, 151] on app-card-role "Spoht Crew 2A [DATE] 10:00-15:00 (5h) Ekaterina Maletina [PERSON_NAME] [PERSON_…" at bounding box center [194, 141] width 81 height 58
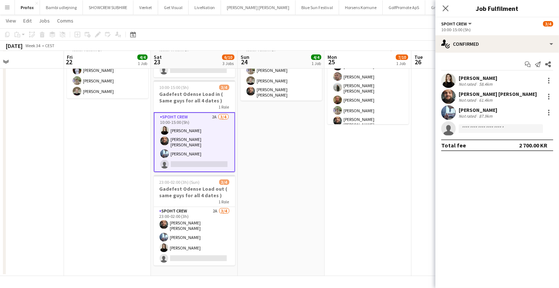
click at [459, 95] on div "[PERSON_NAME] [PERSON_NAME]" at bounding box center [497, 94] width 78 height 7
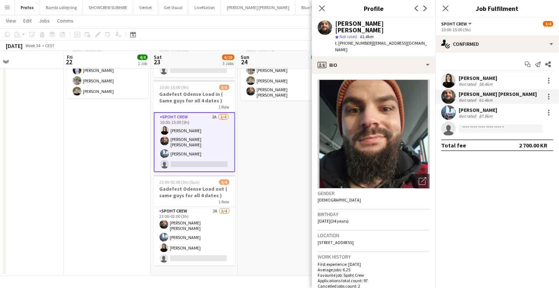
click at [460, 81] on div "Not rated" at bounding box center [467, 83] width 19 height 5
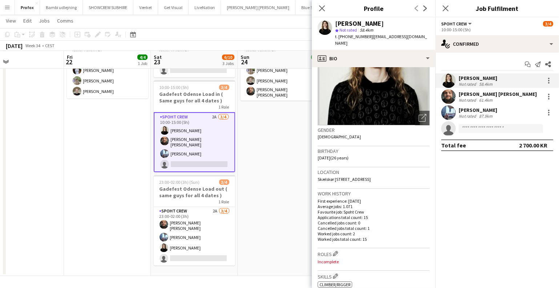
scroll to position [165, 0]
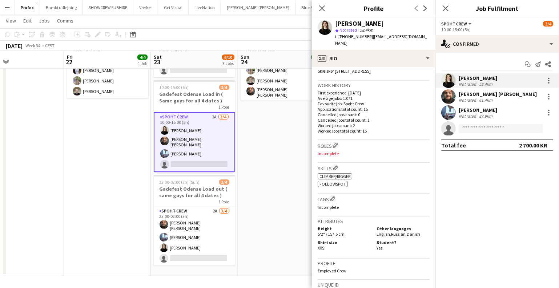
click at [486, 105] on div "[PERSON_NAME] Not rated 87.9km" at bounding box center [496, 112] width 123 height 15
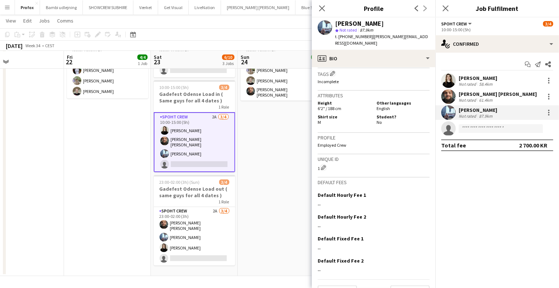
scroll to position [301, 0]
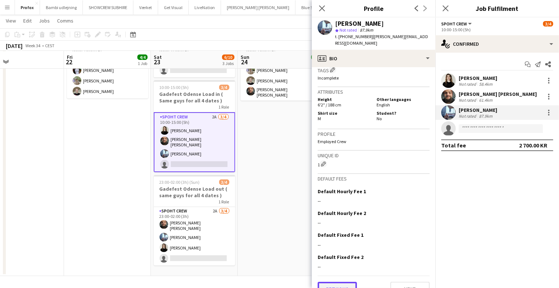
click at [345, 282] on button "Previous" at bounding box center [336, 289] width 39 height 15
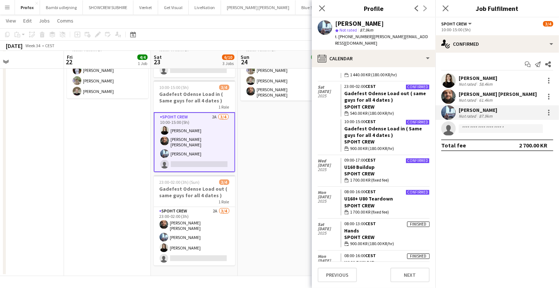
scroll to position [363, 0]
